Goal: Information Seeking & Learning: Find specific fact

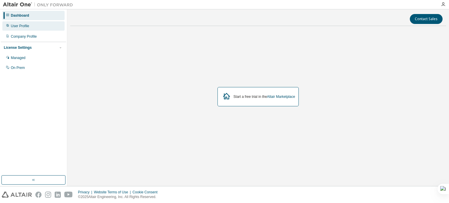
click at [27, 25] on div "User Profile" at bounding box center [20, 26] width 18 height 5
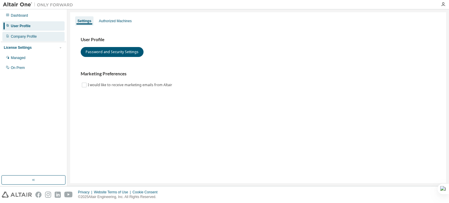
click at [38, 39] on div "Company Profile" at bounding box center [33, 36] width 62 height 9
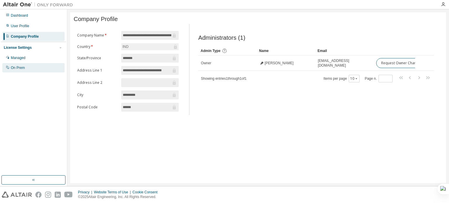
click at [27, 72] on div "On Prem" at bounding box center [33, 67] width 62 height 9
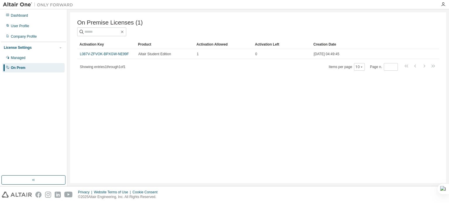
click at [111, 53] on link "L087V-ZFVOK-BPXGW-NE99F" at bounding box center [104, 54] width 49 height 4
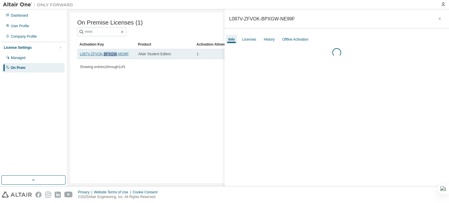
click at [111, 53] on link "L087V-ZFVOK-BPXGW-NE99F" at bounding box center [104, 54] width 49 height 4
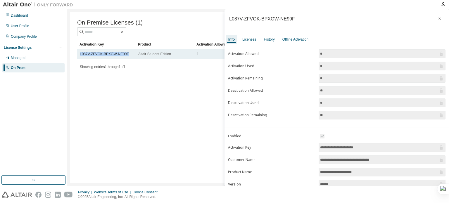
drag, startPoint x: 126, startPoint y: 54, endPoint x: 79, endPoint y: 55, distance: 47.1
click at [79, 55] on td "L087V-ZFVOK-BPXGW-NE99F" at bounding box center [106, 54] width 58 height 10
copy link "L087V-ZFVOK-BPXGW-NE99F"
